Goal: Task Accomplishment & Management: Manage account settings

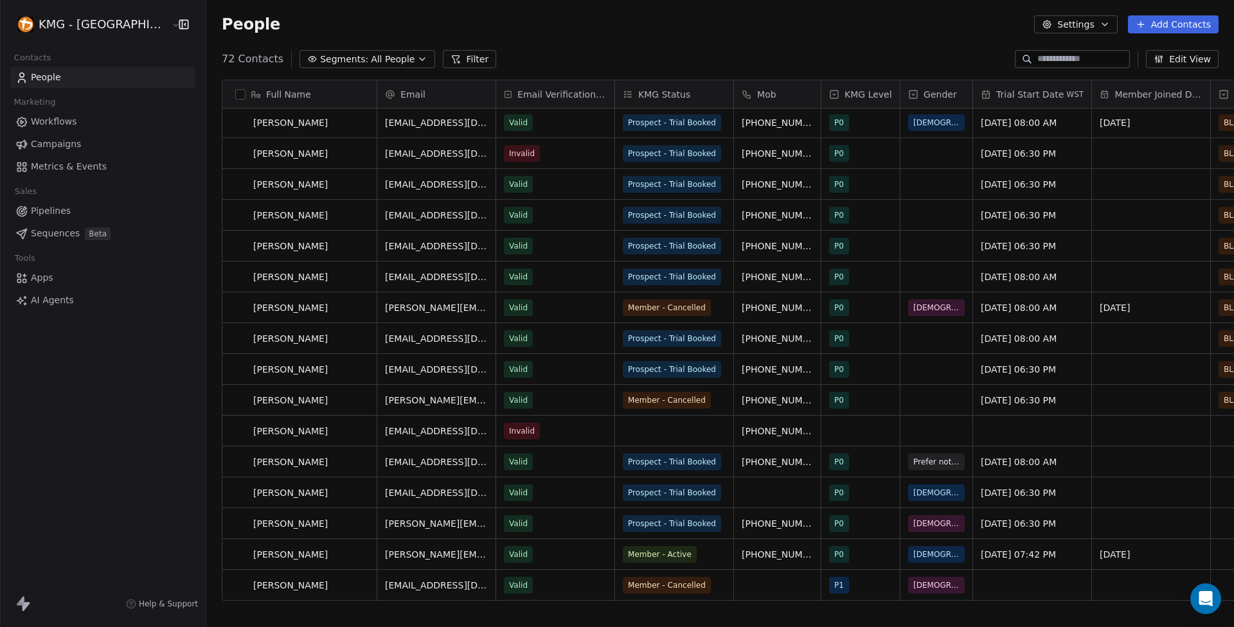
scroll to position [476, 0]
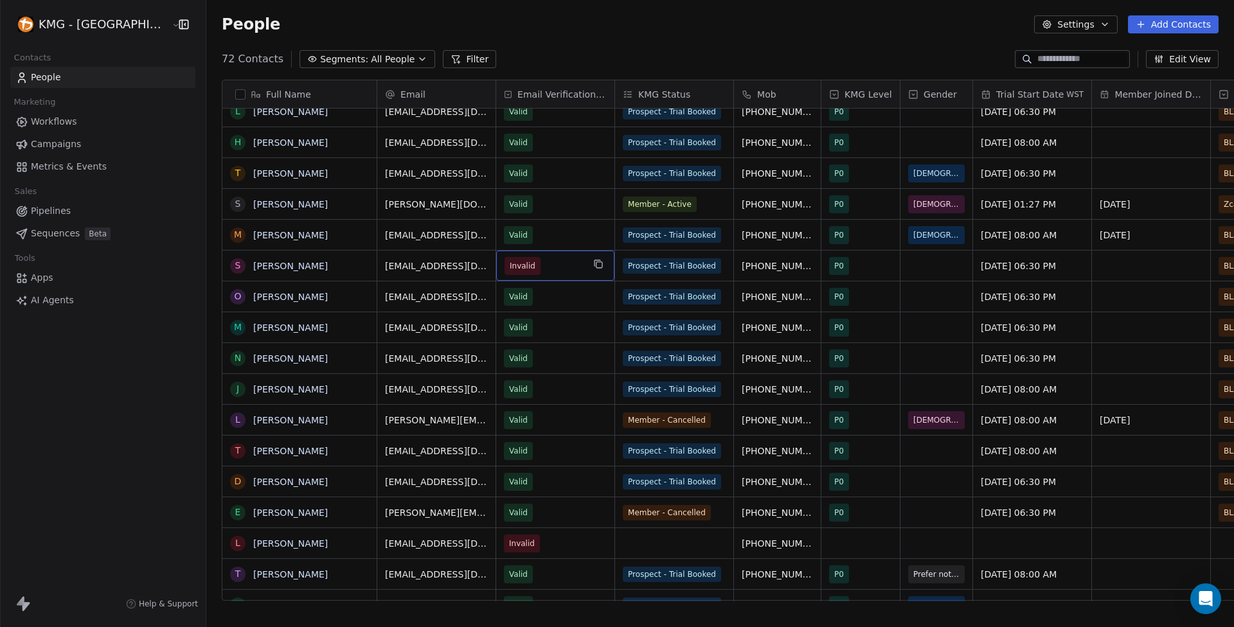
click at [510, 260] on span "Invalid" at bounding box center [523, 266] width 26 height 13
click at [511, 257] on span "Invalid" at bounding box center [544, 266] width 78 height 18
click at [512, 257] on span "Invalid" at bounding box center [544, 266] width 78 height 18
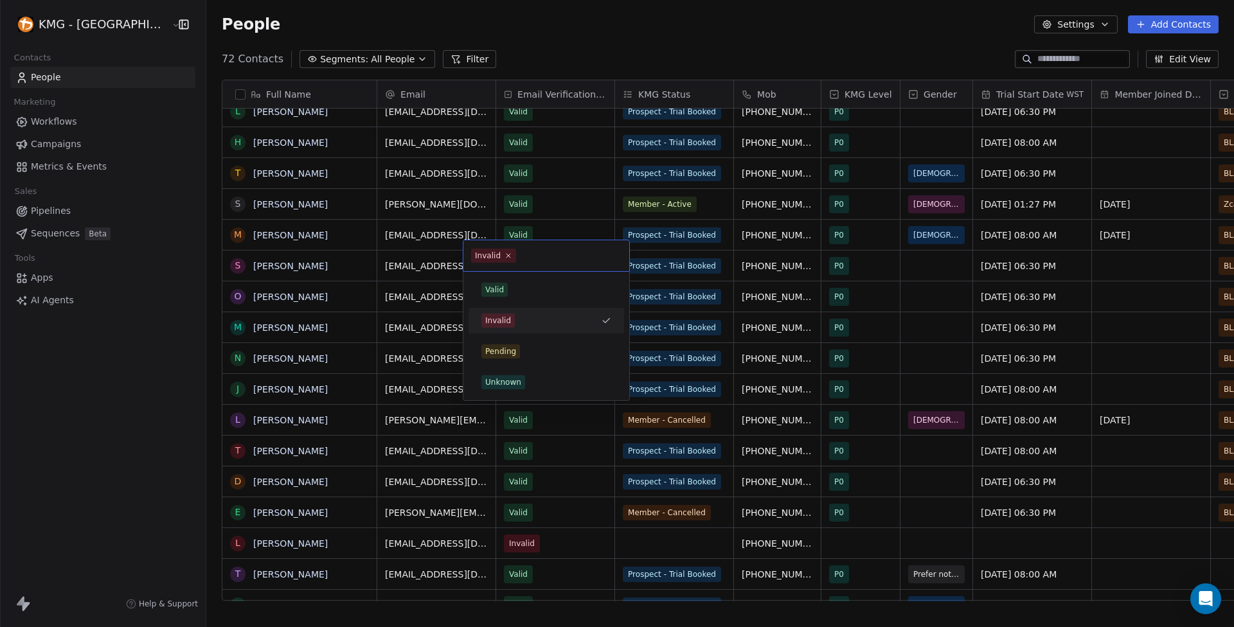
click at [492, 256] on div "Invalid" at bounding box center [488, 256] width 26 height 12
click at [505, 294] on span "Valid" at bounding box center [494, 290] width 26 height 14
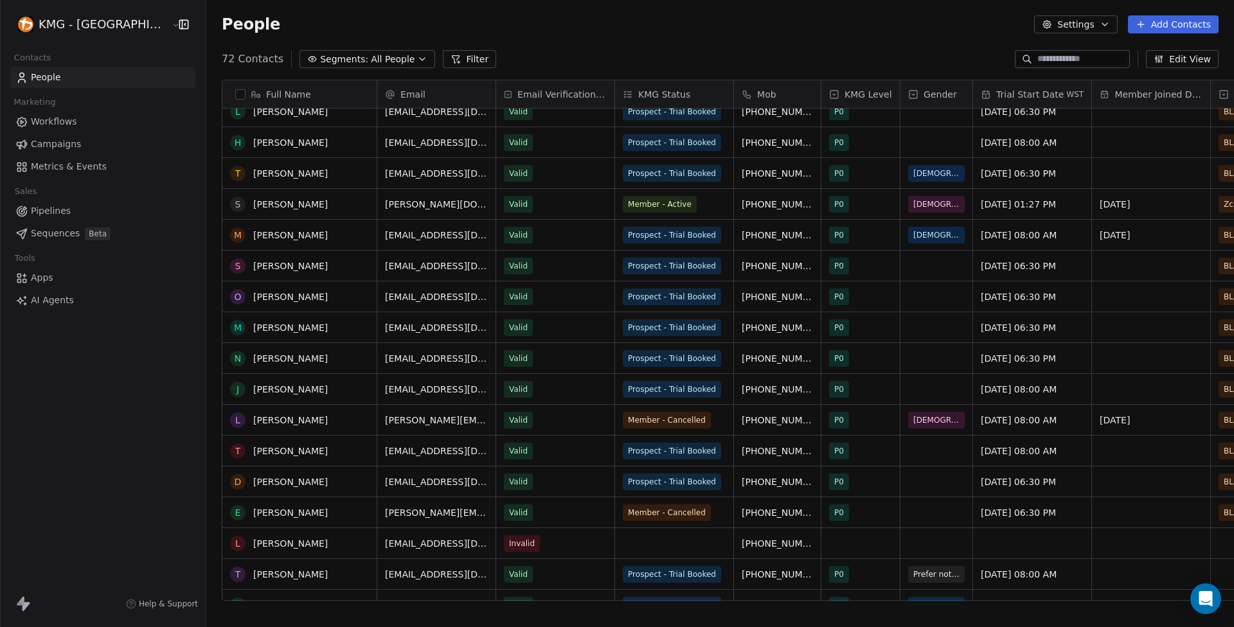
scroll to position [0, 0]
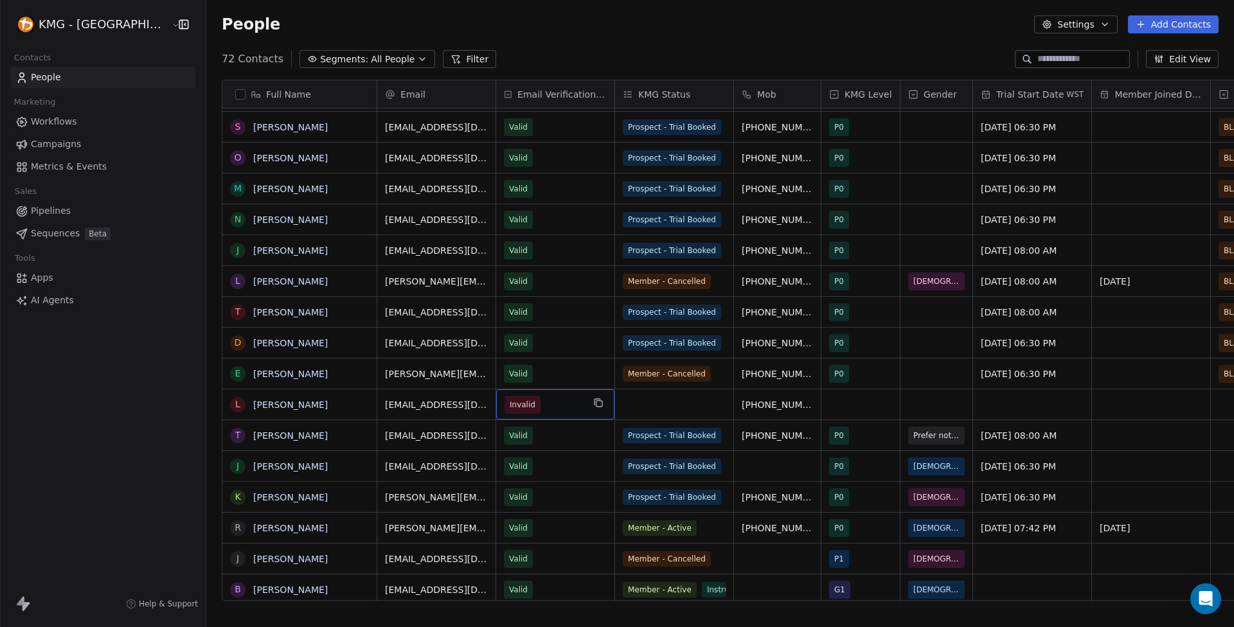
click at [510, 400] on span "Invalid" at bounding box center [523, 404] width 26 height 13
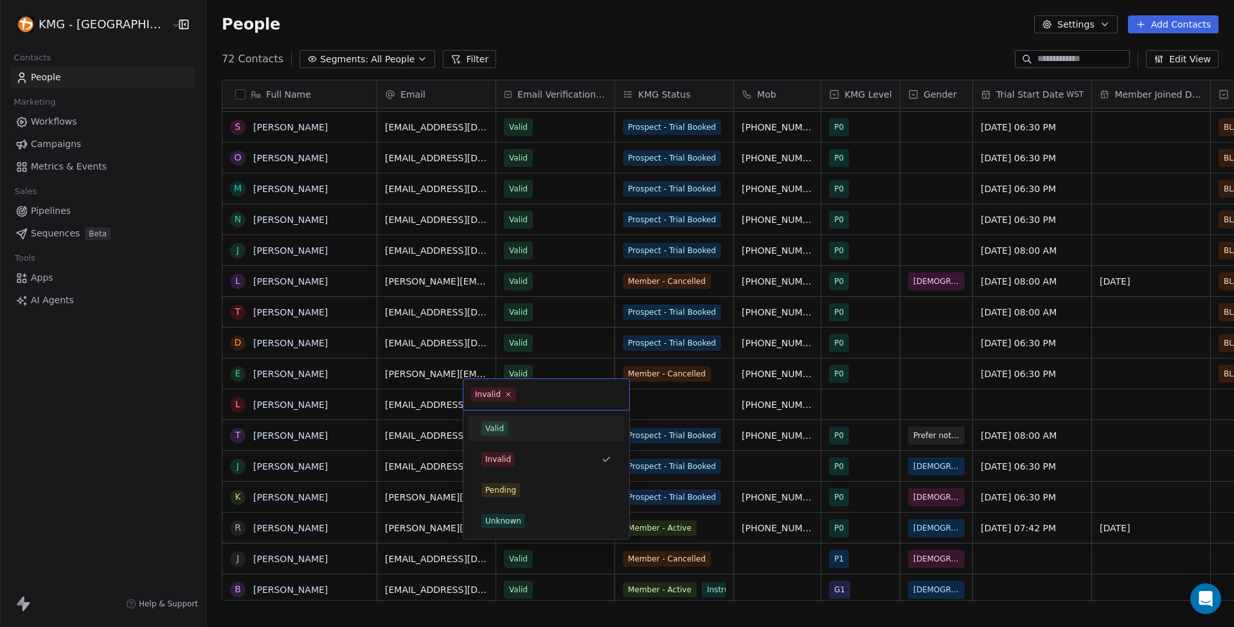
click at [492, 427] on div "Valid" at bounding box center [494, 429] width 19 height 12
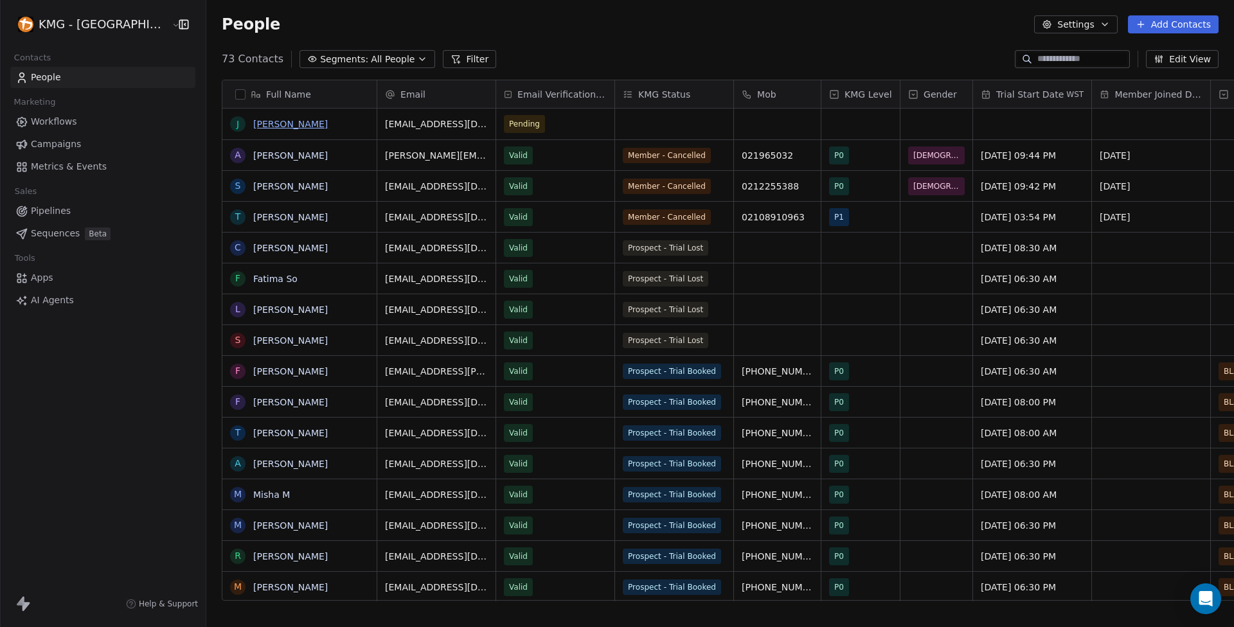
click at [253, 128] on link "[PERSON_NAME]" at bounding box center [290, 124] width 75 height 10
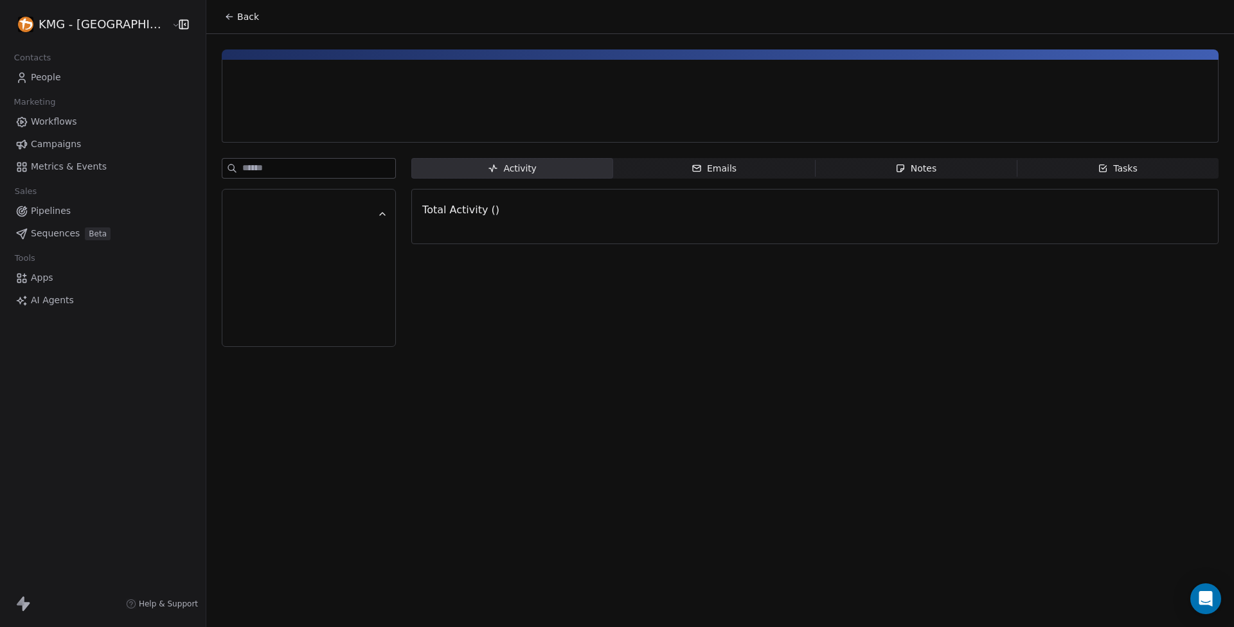
click at [802, 121] on div at bounding box center [720, 124] width 975 height 13
click at [224, 15] on icon at bounding box center [229, 17] width 10 height 10
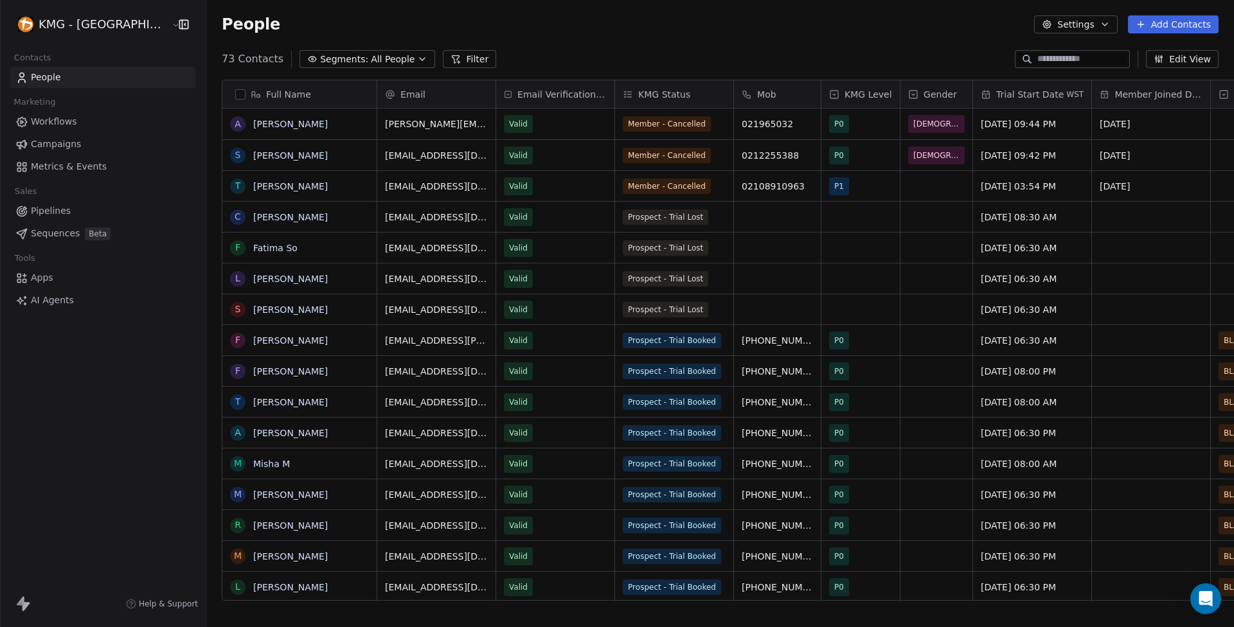
scroll to position [542, 1051]
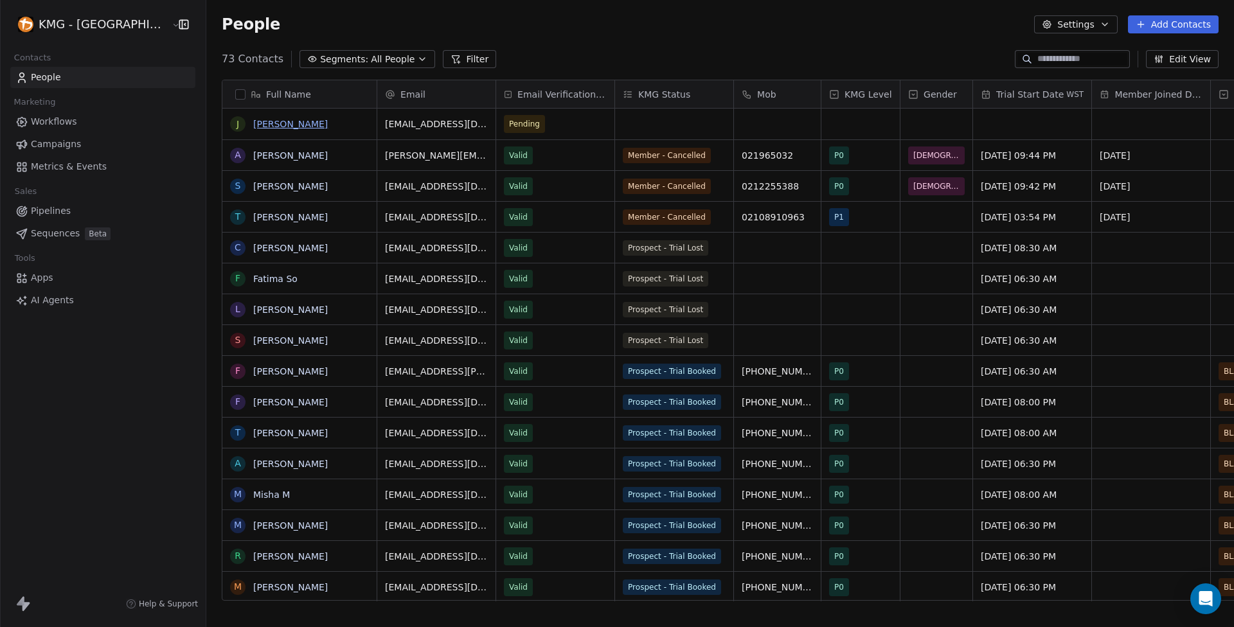
click at [253, 125] on link "[PERSON_NAME]" at bounding box center [290, 124] width 75 height 10
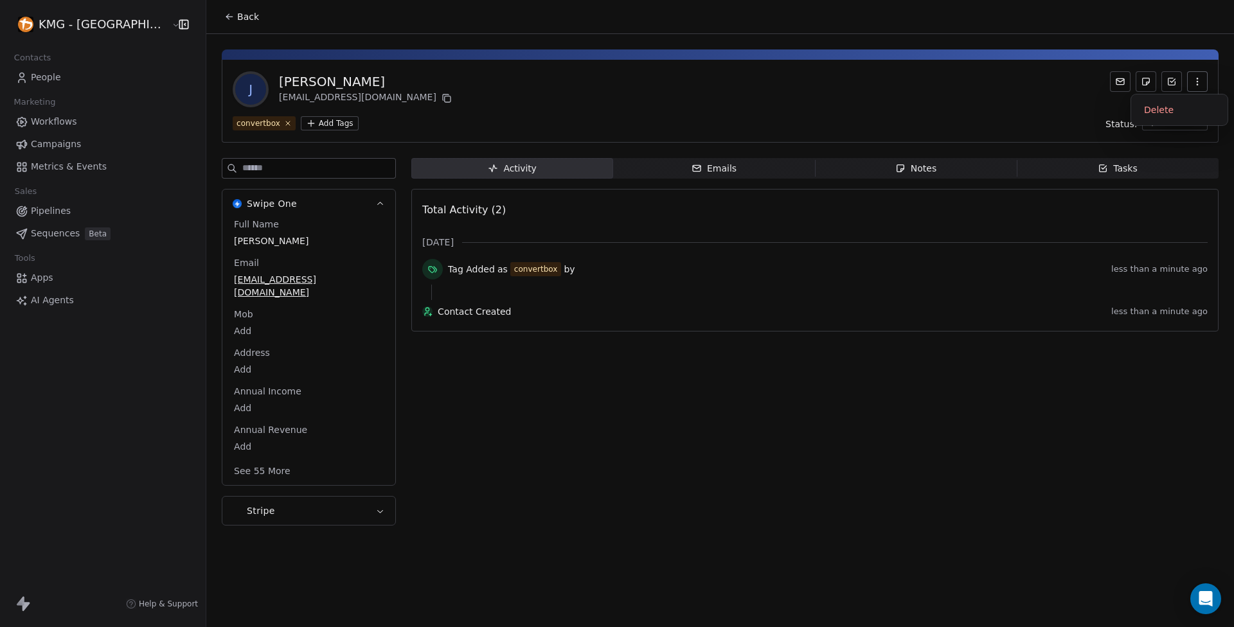
click at [1199, 85] on icon "button" at bounding box center [1197, 81] width 10 height 10
click at [1171, 113] on div "Delete" at bounding box center [1179, 110] width 86 height 21
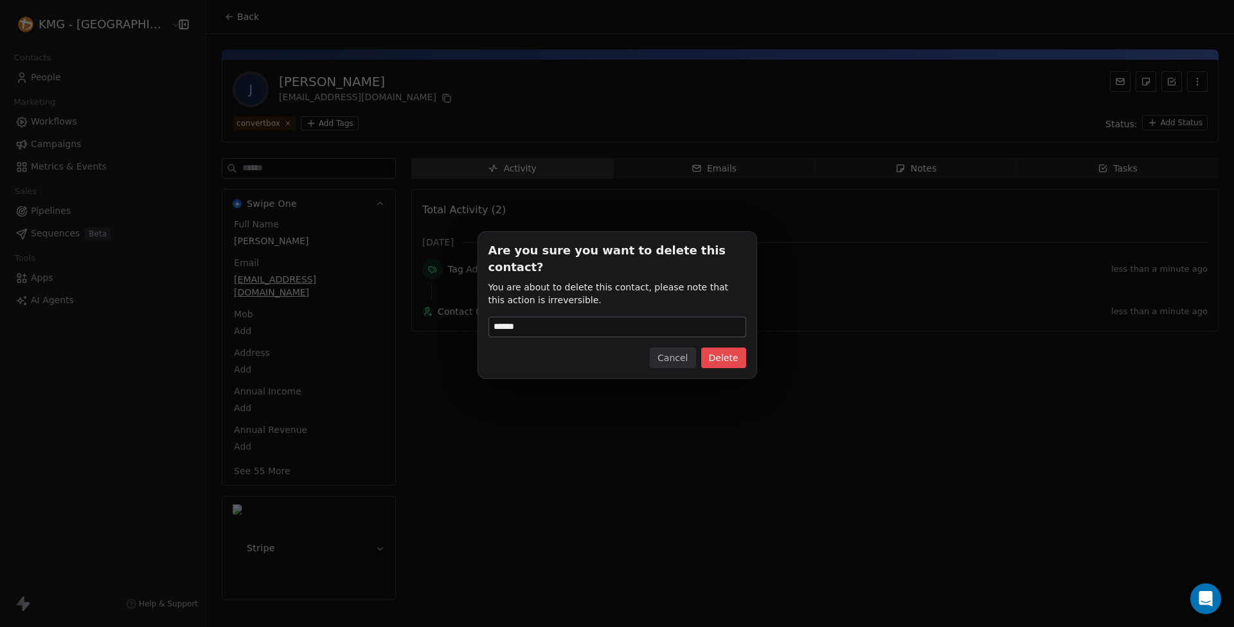
type input "******"
click at [719, 348] on button "Delete" at bounding box center [723, 358] width 45 height 21
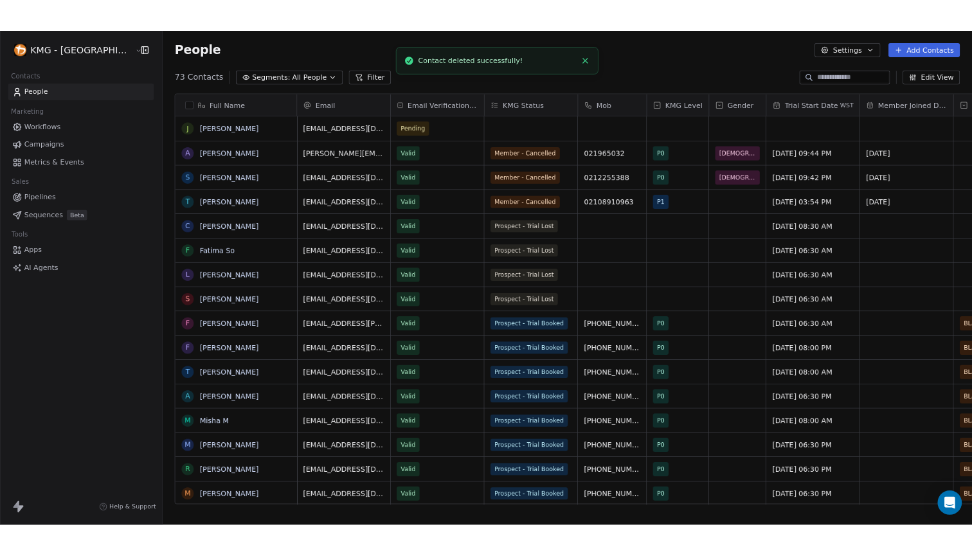
scroll to position [542, 1051]
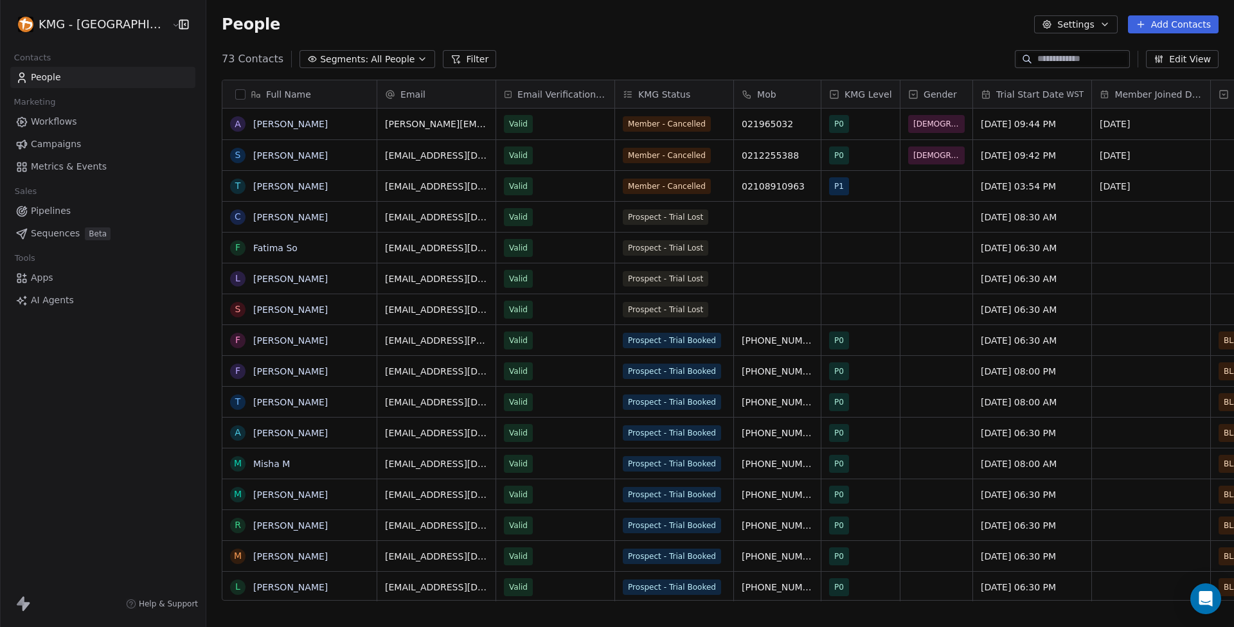
click at [1047, 27] on icon "button" at bounding box center [1047, 24] width 10 height 10
click at [1055, 26] on html "KMG - Auckland Contacts People Marketing Workflows Campaigns Metrics & Events S…" at bounding box center [617, 313] width 1234 height 627
click at [43, 276] on span "Apps" at bounding box center [42, 277] width 22 height 13
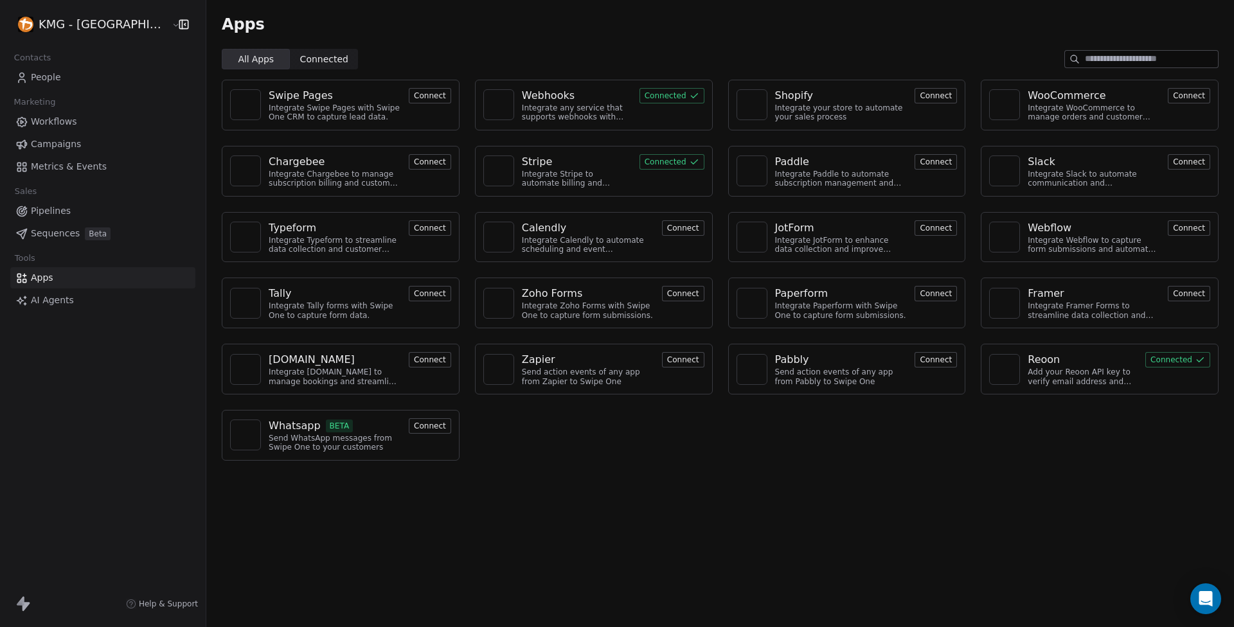
click at [670, 93] on button "Connected" at bounding box center [672, 95] width 65 height 15
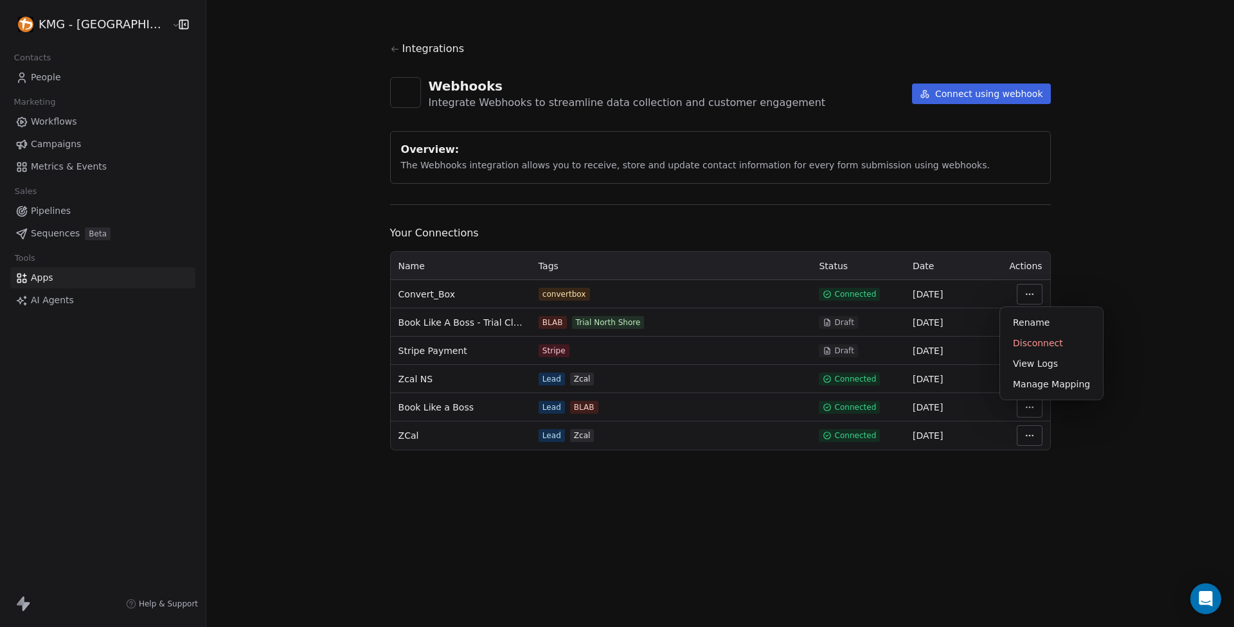
click at [1018, 296] on html "KMG - Auckland Contacts People Marketing Workflows Campaigns Metrics & Events S…" at bounding box center [617, 313] width 1234 height 627
click at [1055, 388] on div "Manage Mapping" at bounding box center [1051, 384] width 93 height 21
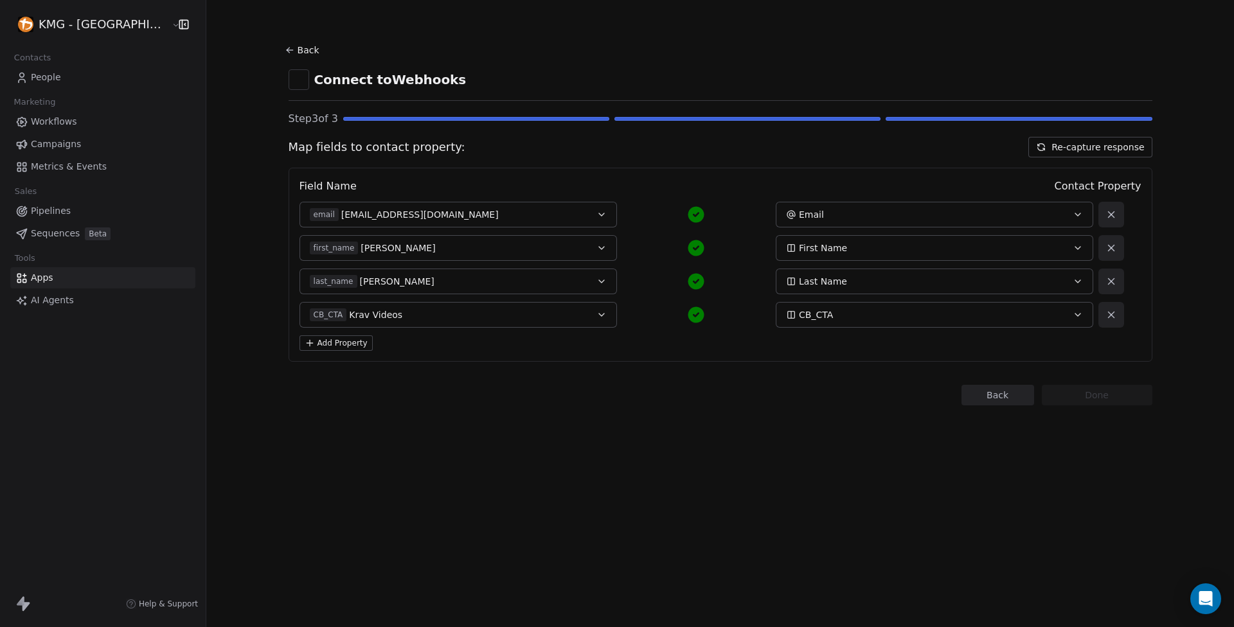
click at [655, 438] on section "Back Connect to Webhooks Step 3 of 3 Map fields to contact property: Re-capture…" at bounding box center [721, 223] width 926 height 447
click at [307, 343] on button "Add Property" at bounding box center [336, 343] width 73 height 15
click at [555, 347] on button "Select a Field" at bounding box center [459, 349] width 318 height 26
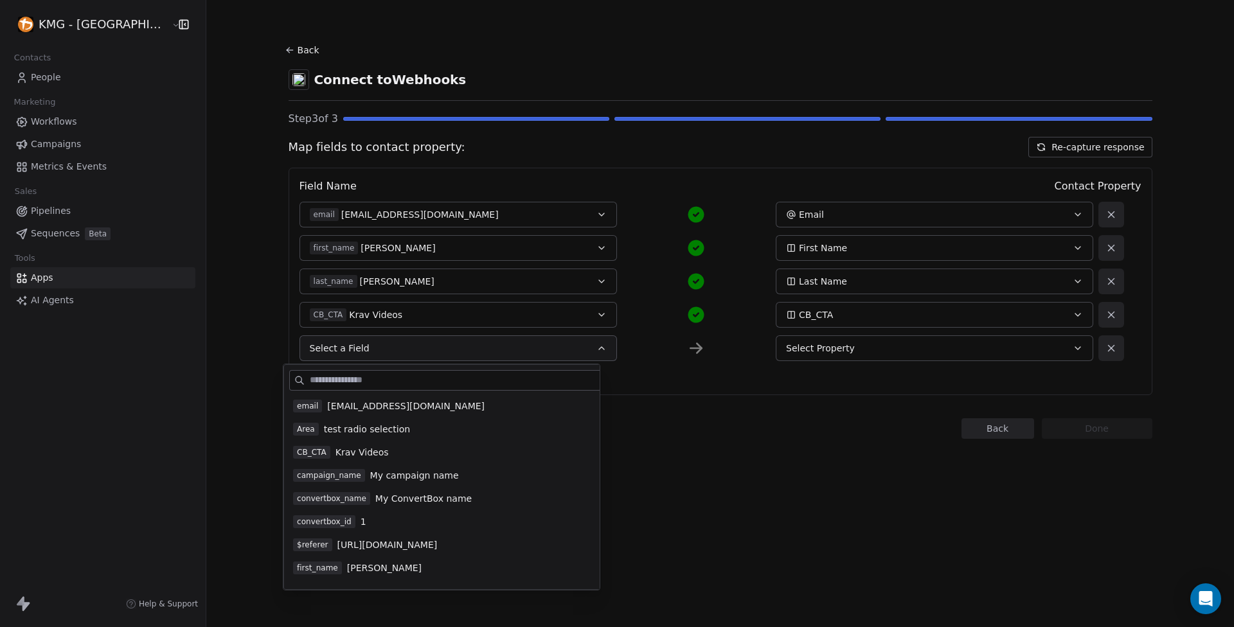
click at [393, 474] on span "My campaign name" at bounding box center [414, 475] width 89 height 13
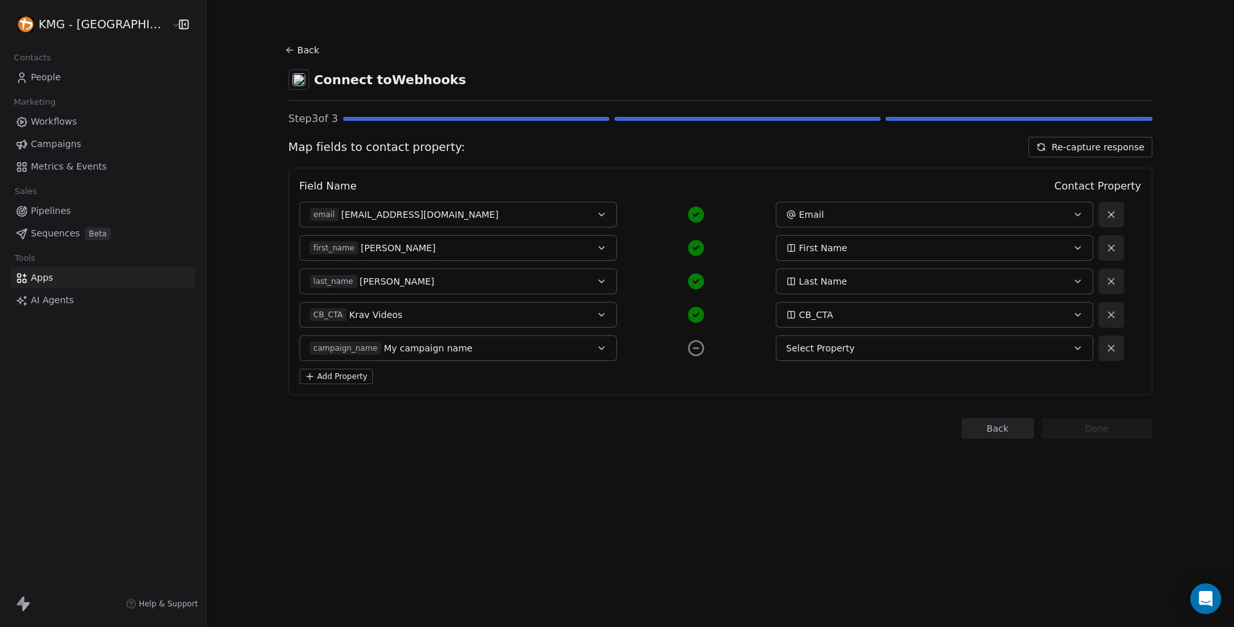
click at [1073, 344] on icon "button" at bounding box center [1078, 348] width 10 height 10
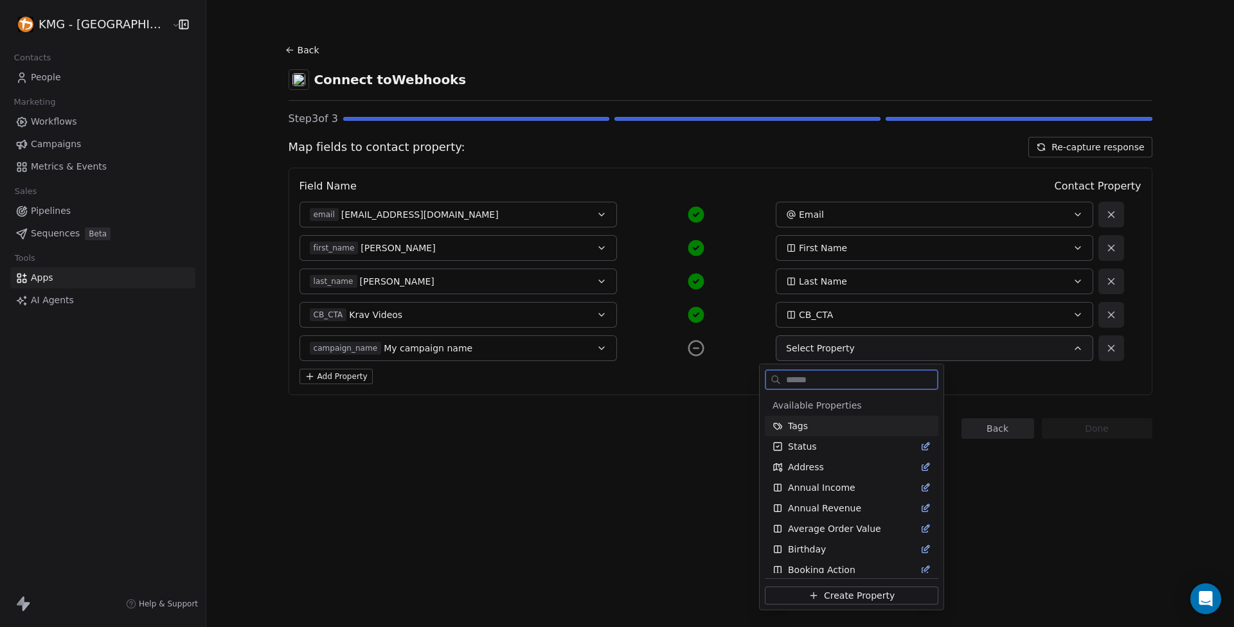
click at [823, 422] on div "Tags" at bounding box center [852, 426] width 158 height 13
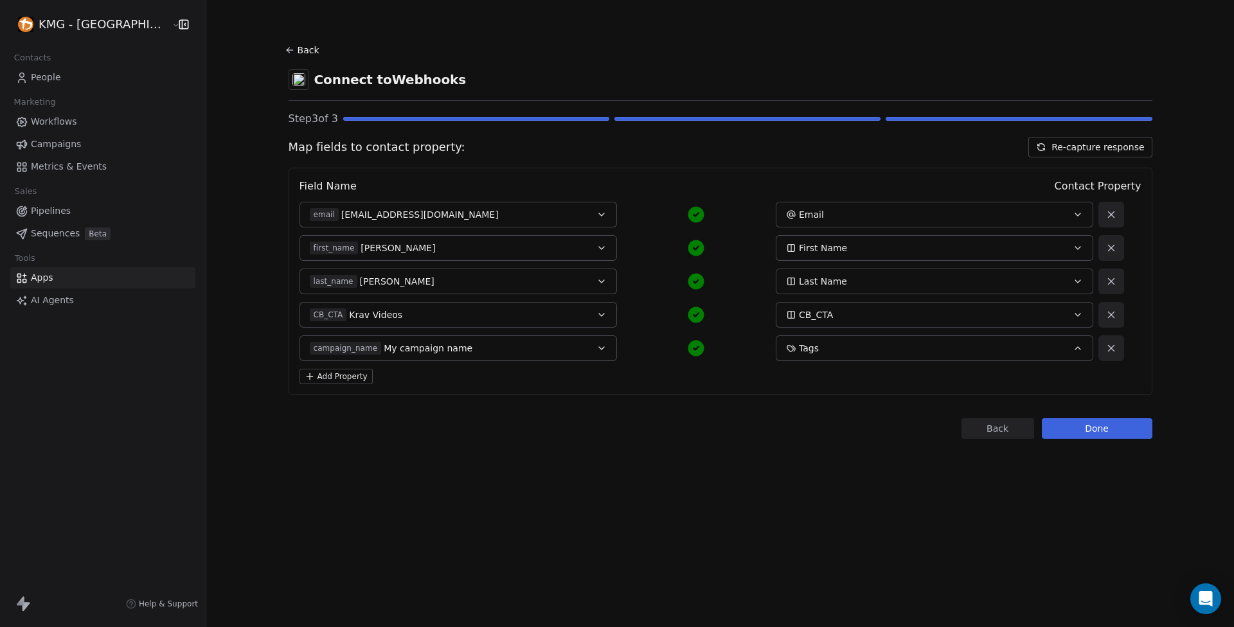
click at [1095, 429] on button "Done" at bounding box center [1097, 428] width 111 height 21
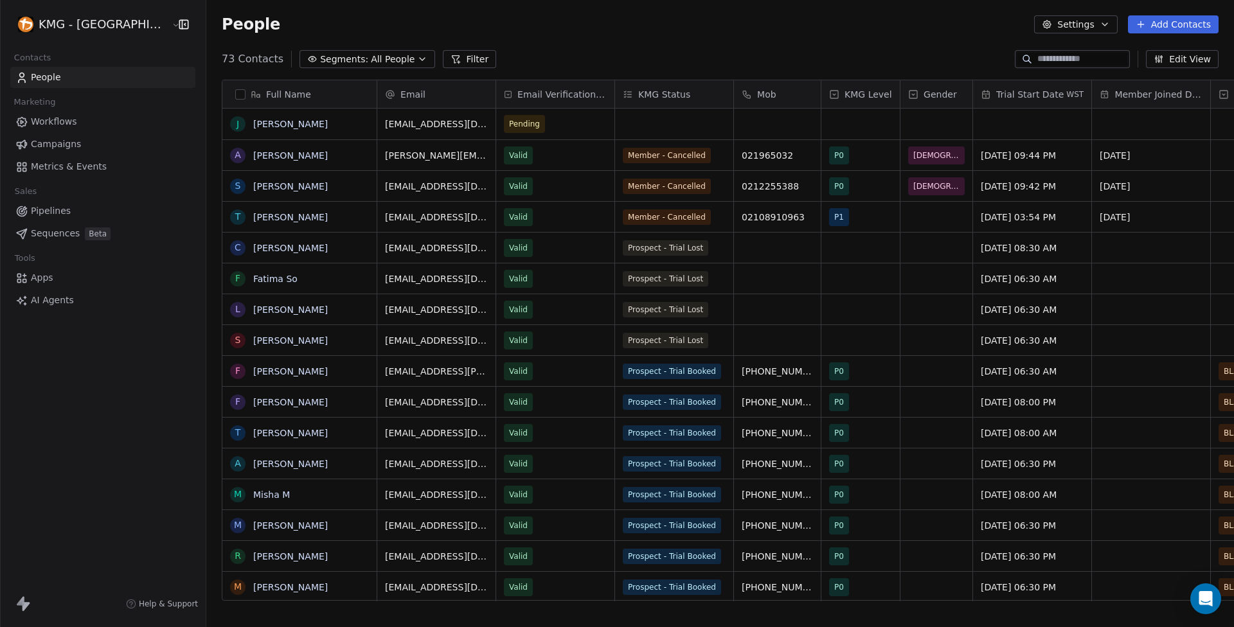
scroll to position [542, 1051]
click at [253, 125] on link "[PERSON_NAME]" at bounding box center [290, 124] width 75 height 10
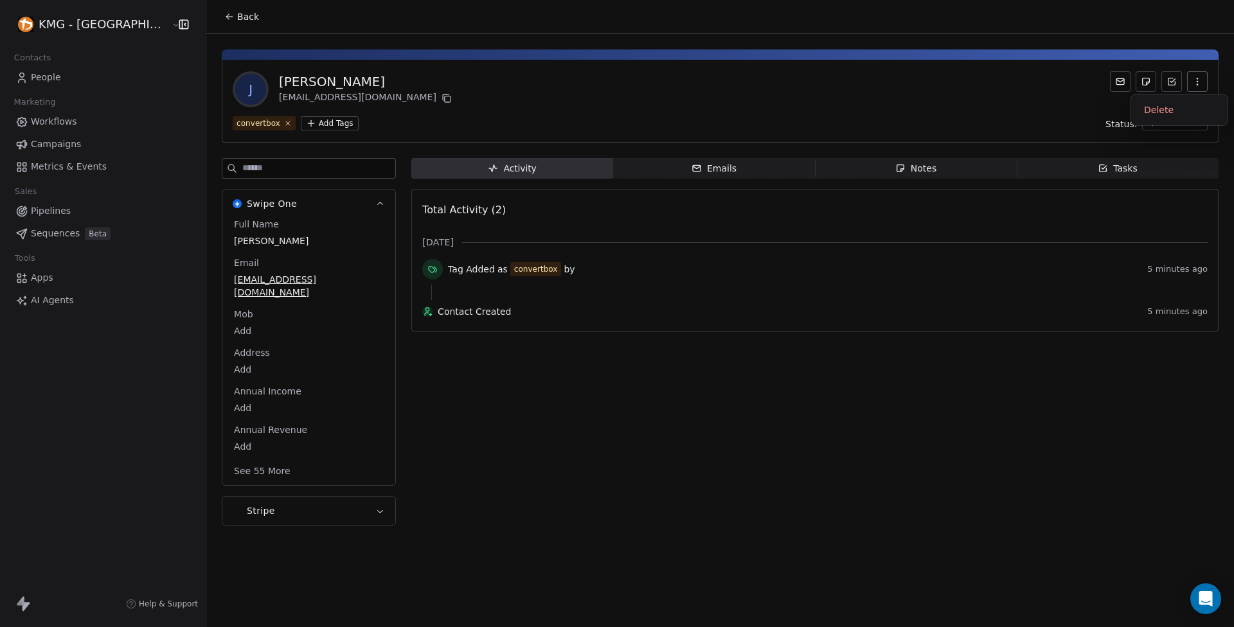
click at [1205, 83] on button "button" at bounding box center [1197, 81] width 21 height 21
click at [1181, 109] on div "Delete" at bounding box center [1179, 110] width 86 height 21
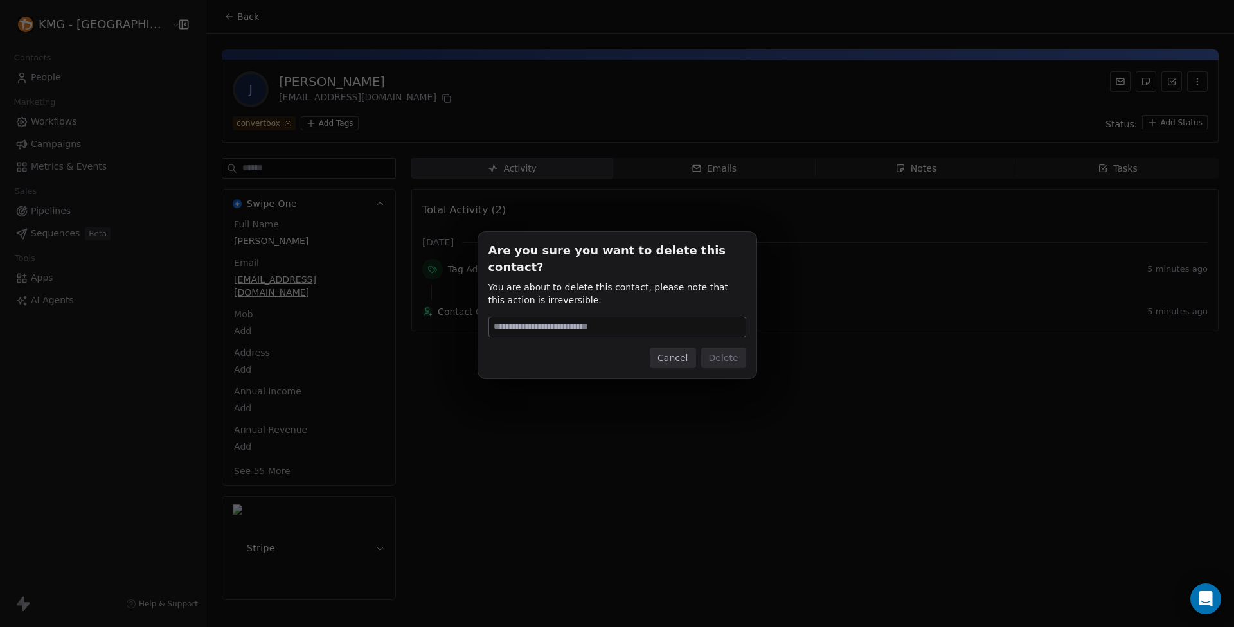
click at [575, 323] on input at bounding box center [617, 327] width 256 height 19
type input "******"
click at [715, 350] on button "Delete" at bounding box center [723, 358] width 45 height 21
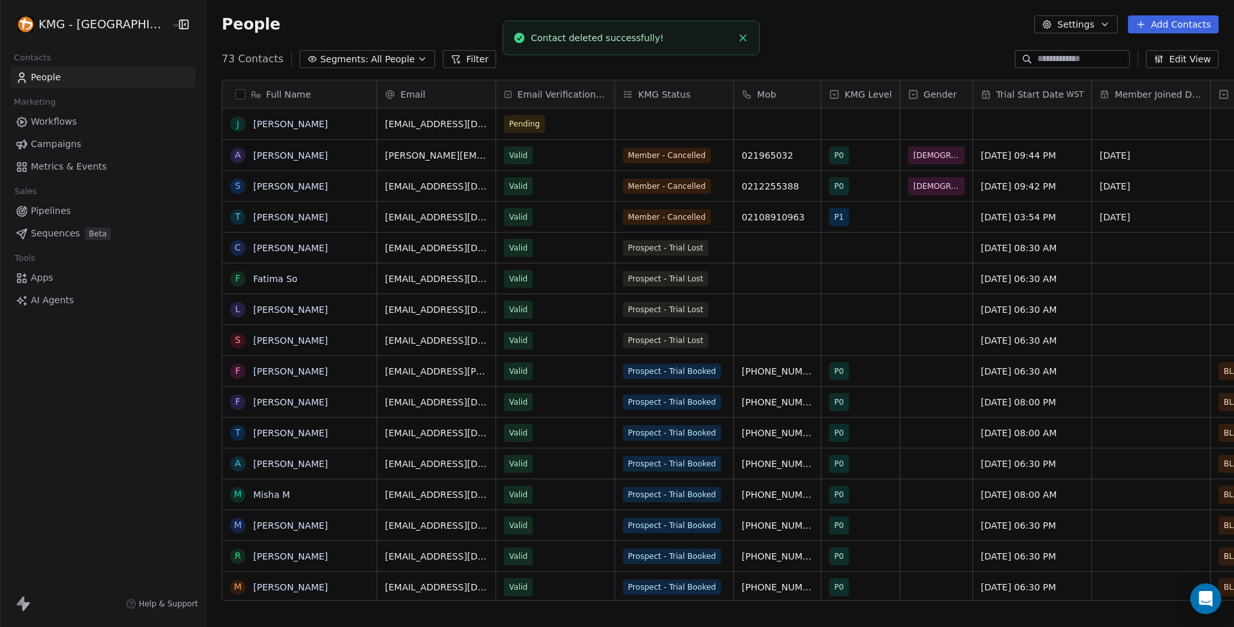
scroll to position [542, 1051]
click at [254, 124] on link "[PERSON_NAME]" at bounding box center [290, 124] width 75 height 10
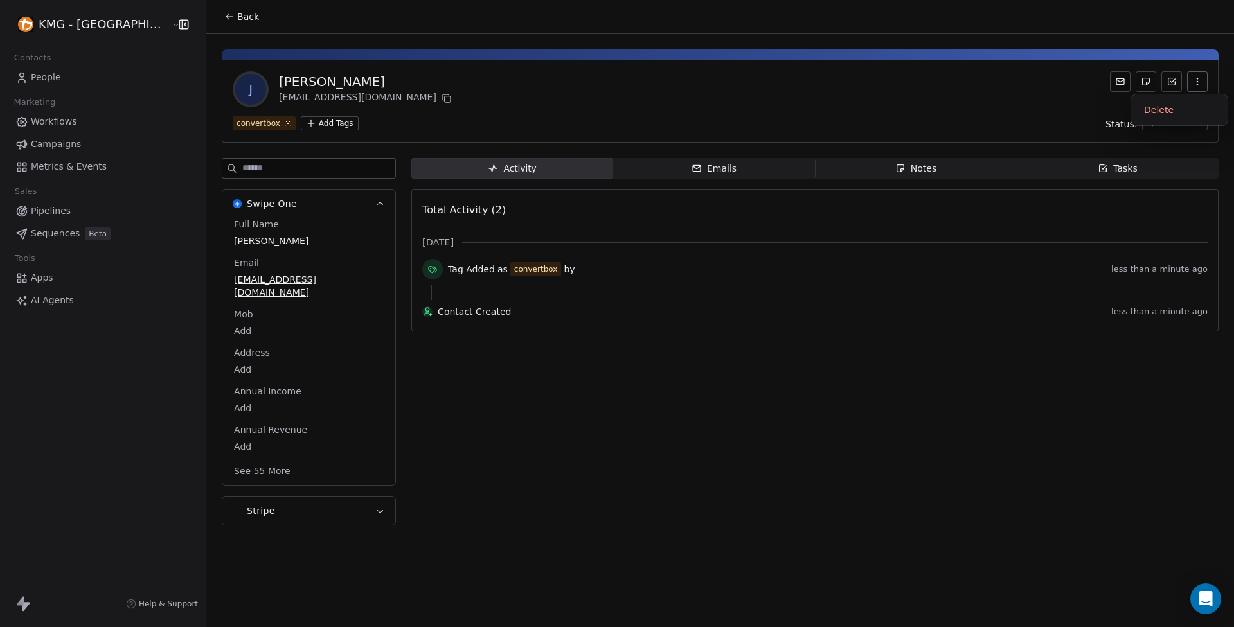
click at [1196, 77] on icon "button" at bounding box center [1197, 81] width 10 height 10
click at [1173, 112] on div "Delete" at bounding box center [1179, 110] width 86 height 21
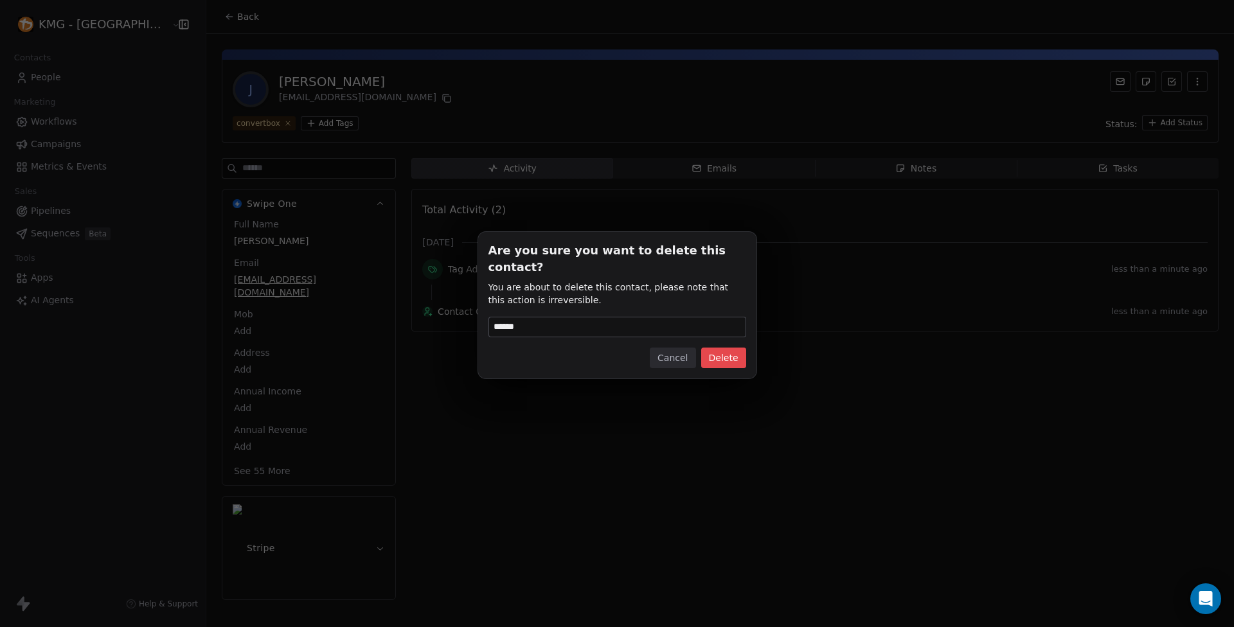
type input "******"
click at [741, 350] on button "Delete" at bounding box center [723, 358] width 45 height 21
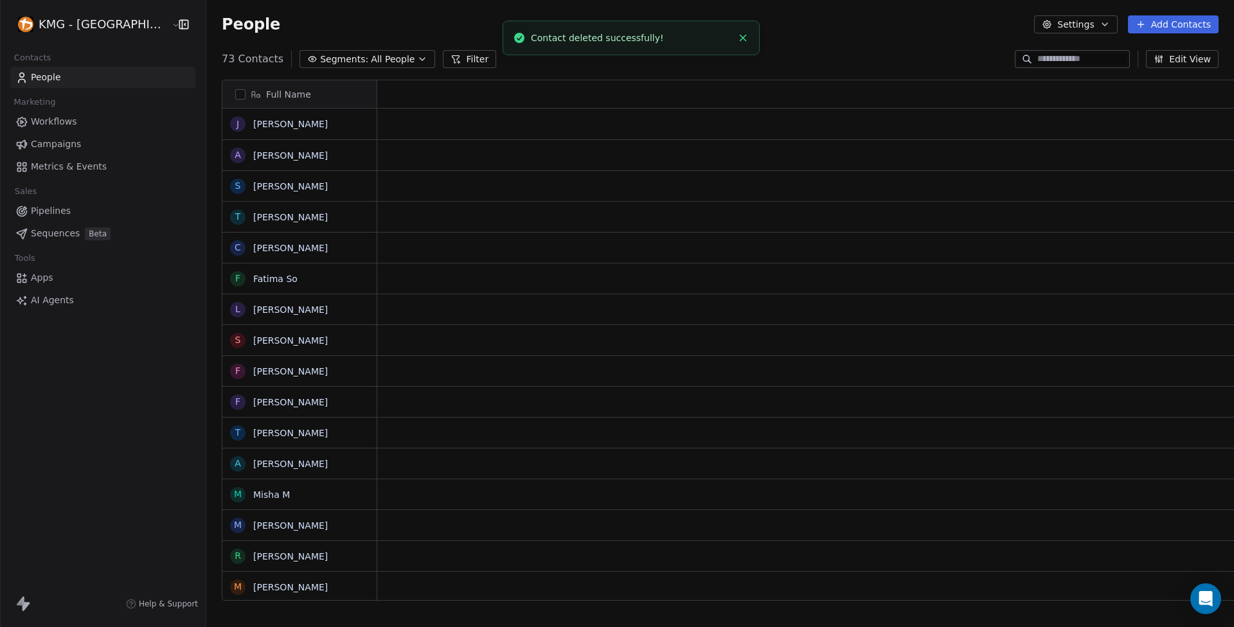
scroll to position [542, 1051]
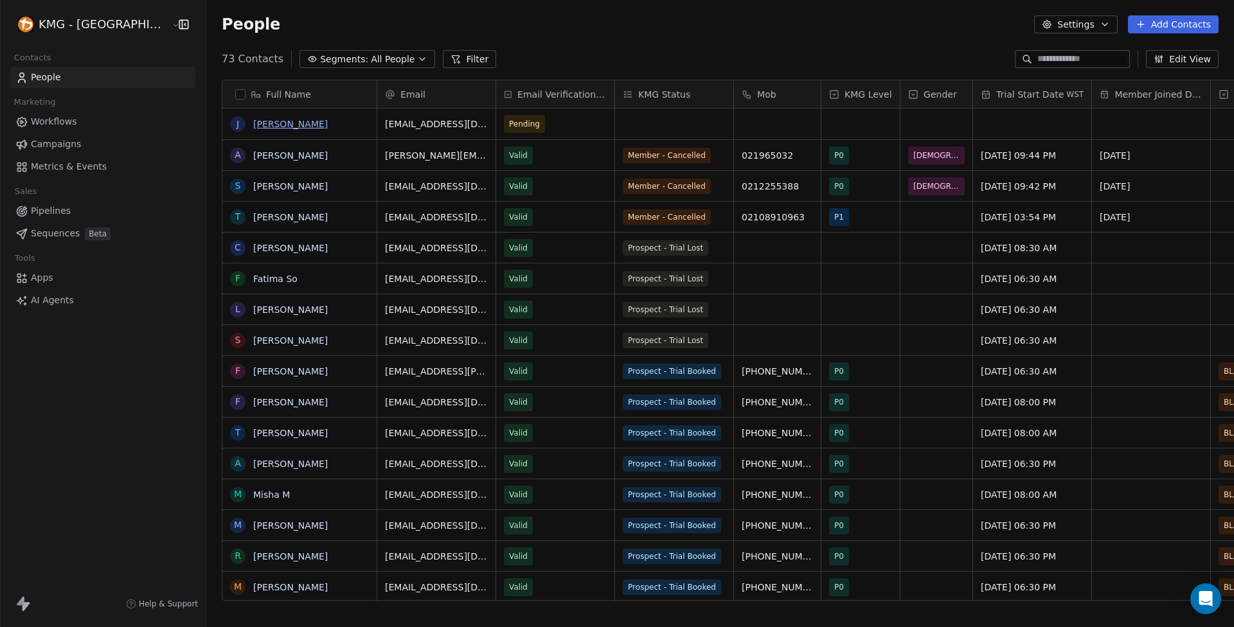
click at [253, 122] on link "[PERSON_NAME]" at bounding box center [290, 124] width 75 height 10
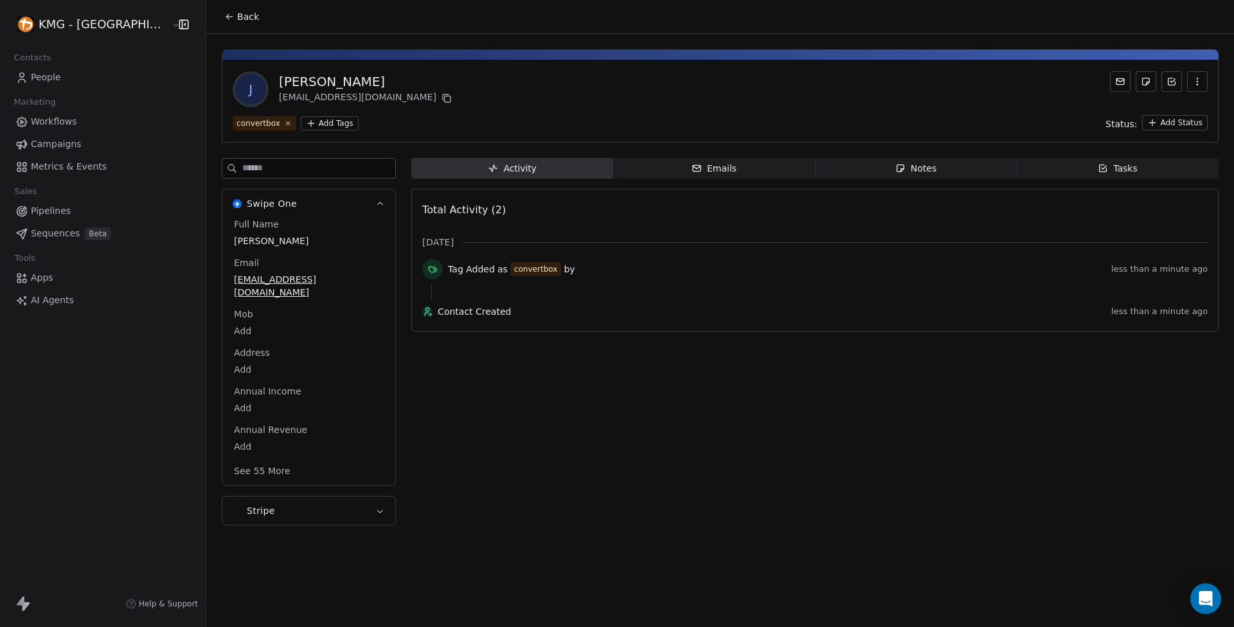
click at [1195, 80] on icon "button" at bounding box center [1197, 81] width 10 height 10
click at [1147, 105] on div "Delete" at bounding box center [1179, 110] width 86 height 21
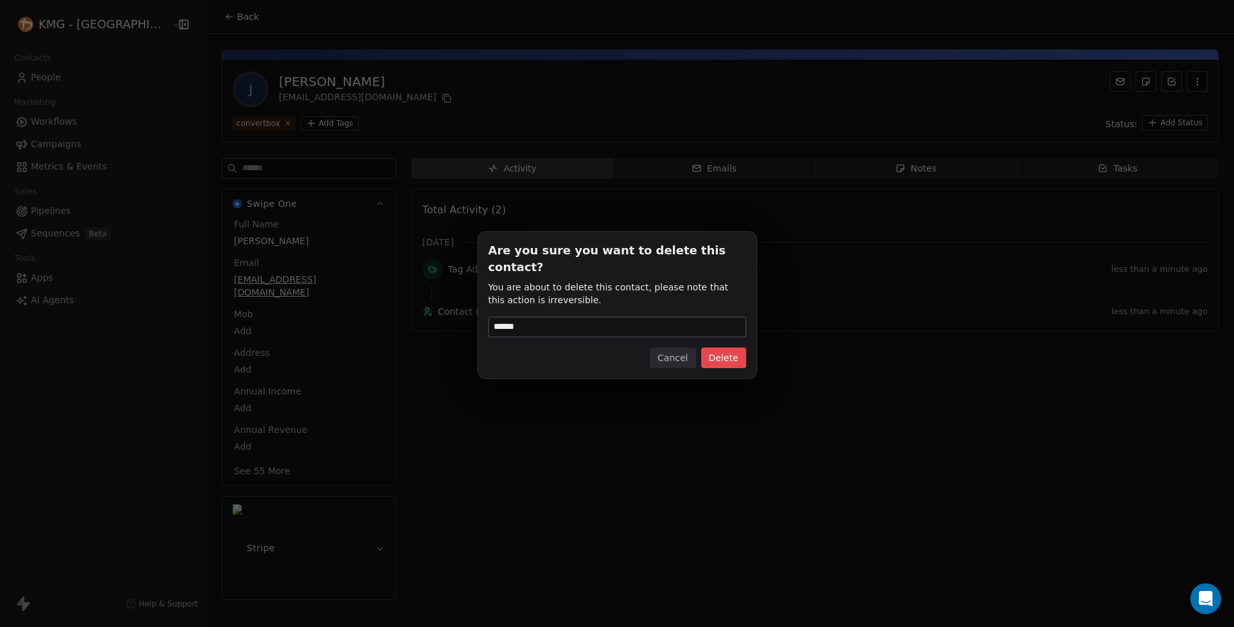
type input "******"
click at [713, 348] on button "Delete" at bounding box center [723, 358] width 45 height 21
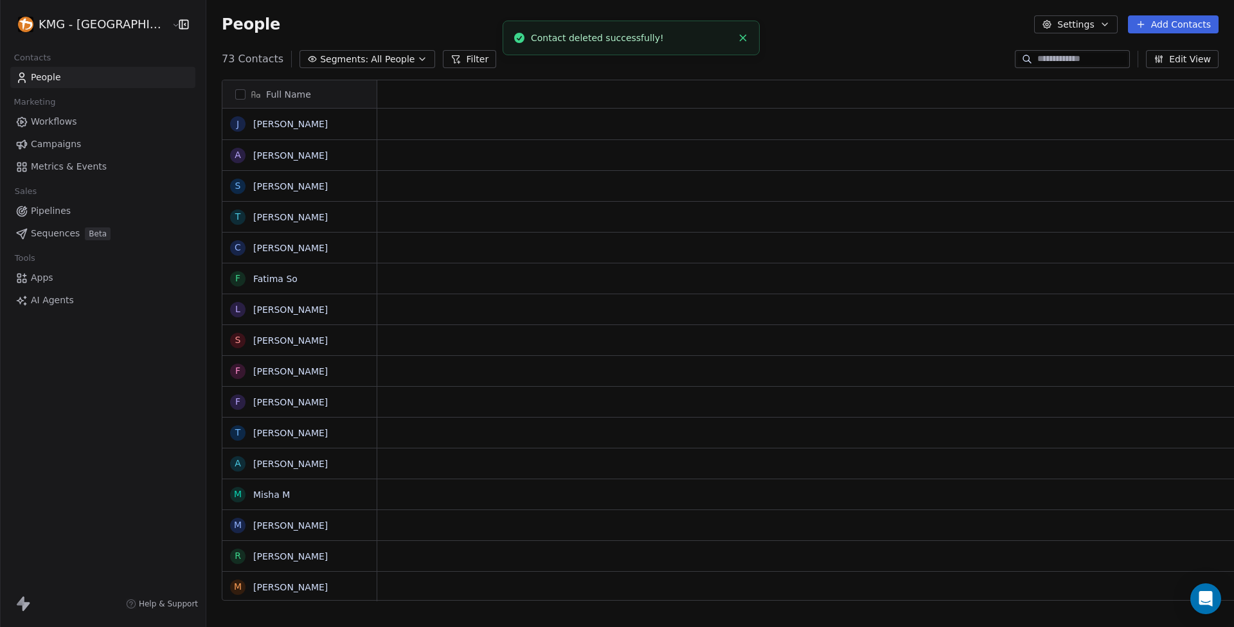
scroll to position [542, 1051]
